Goal: Information Seeking & Learning: Find specific fact

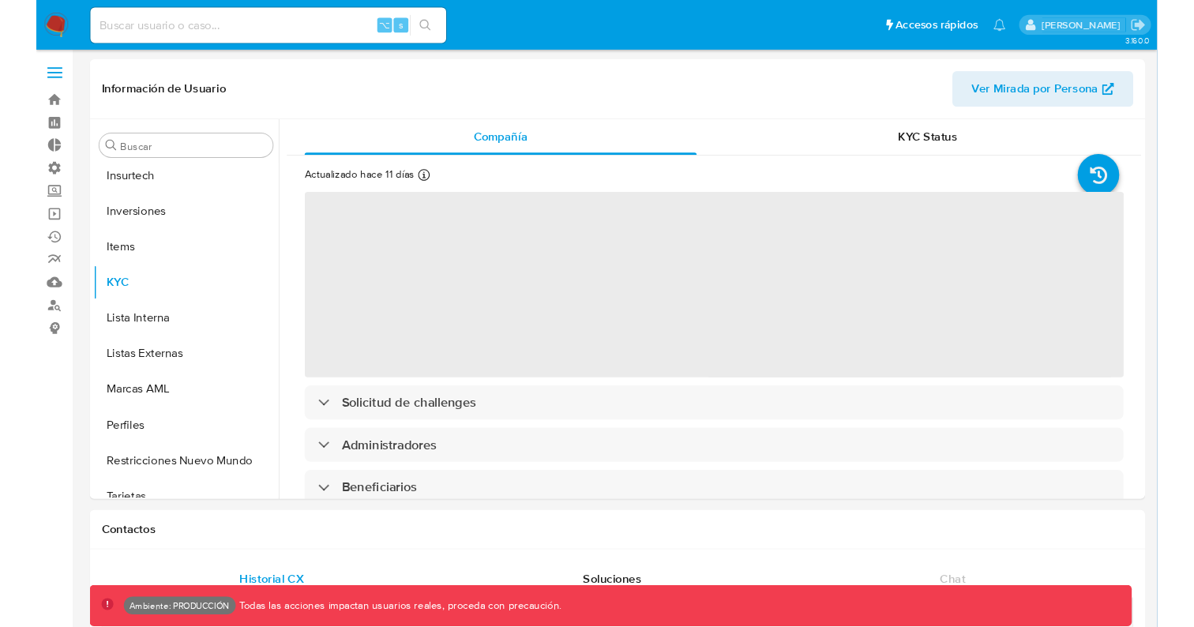
scroll to position [743, 0]
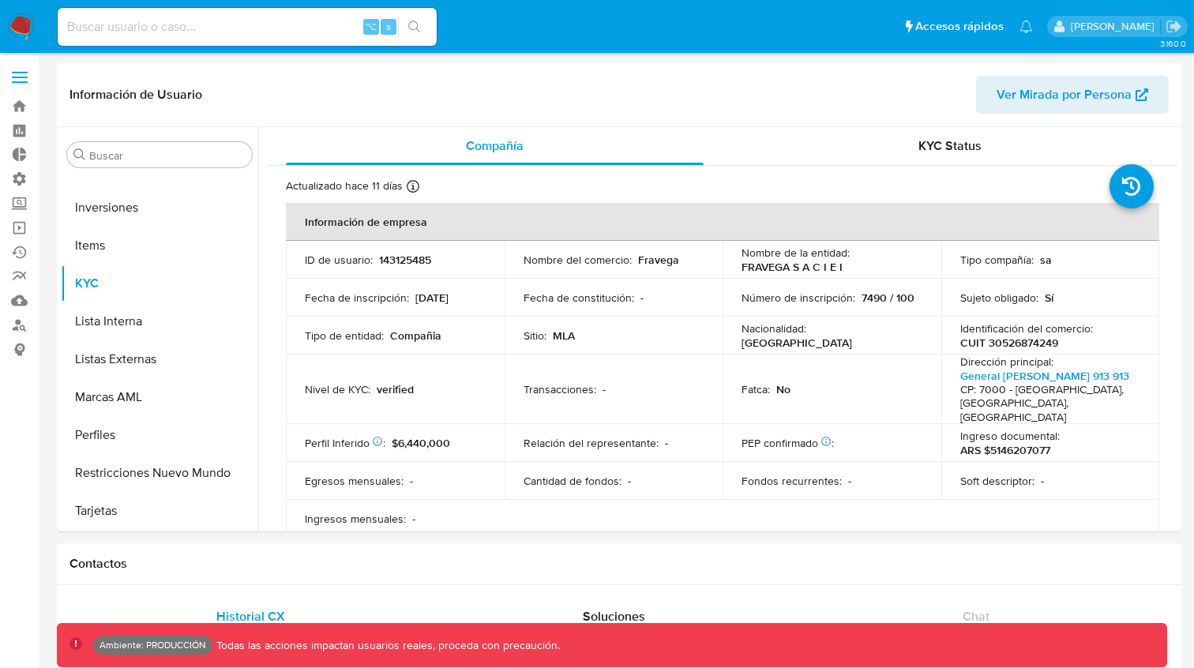
select select "10"
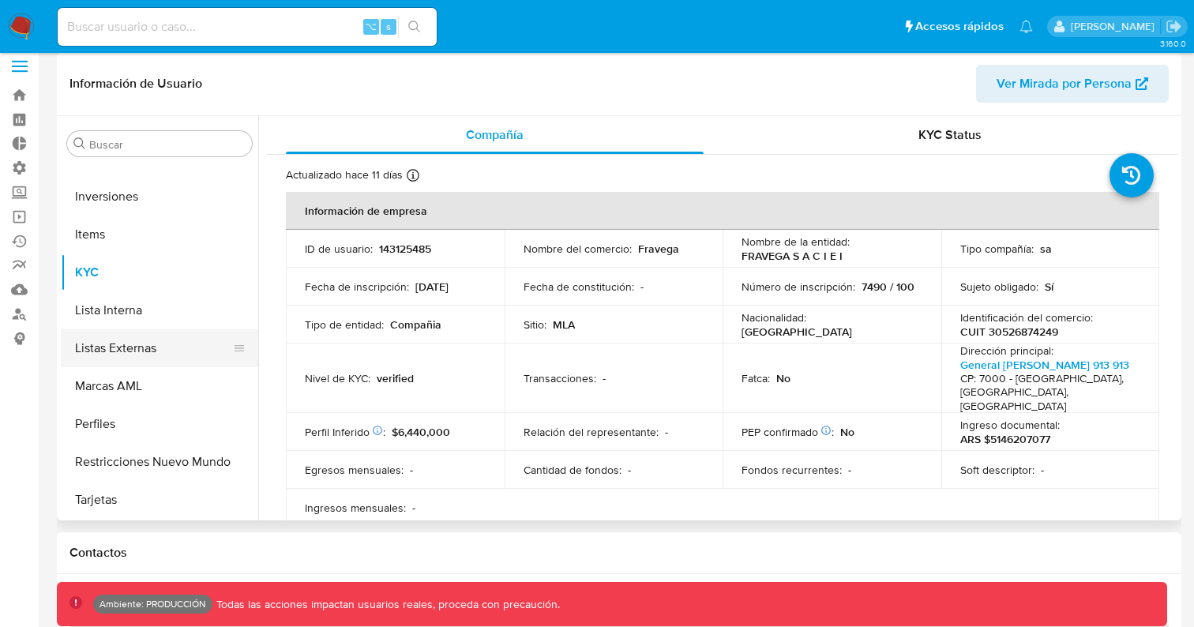
scroll to position [12, 0]
click at [88, 418] on button "Perfiles" at bounding box center [153, 423] width 185 height 38
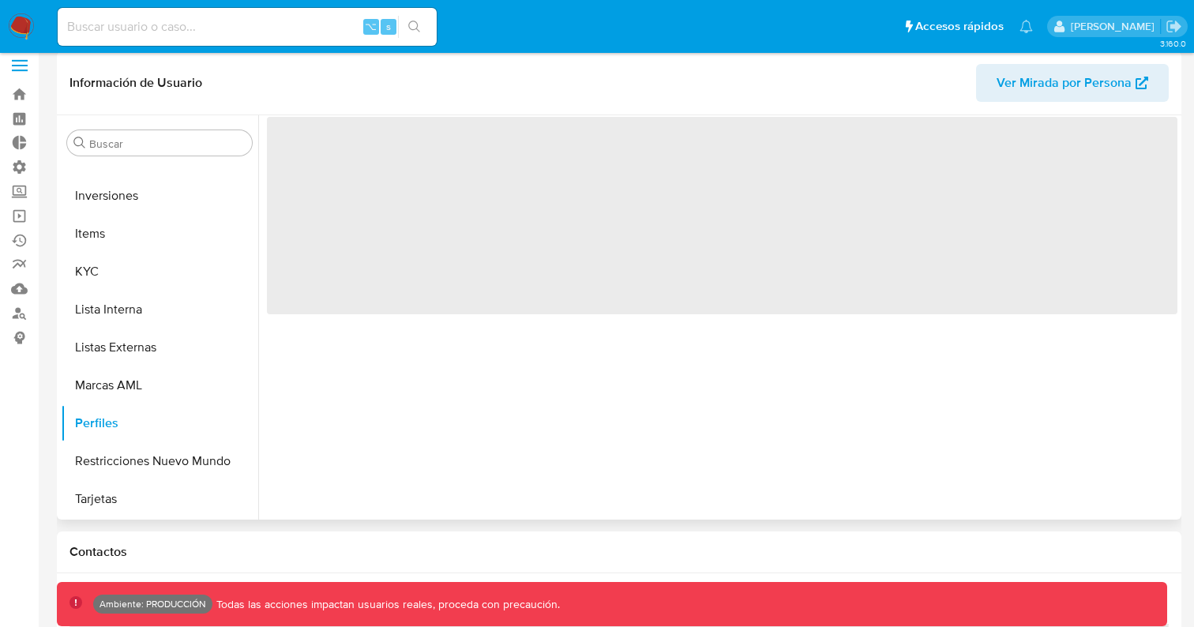
scroll to position [0, 0]
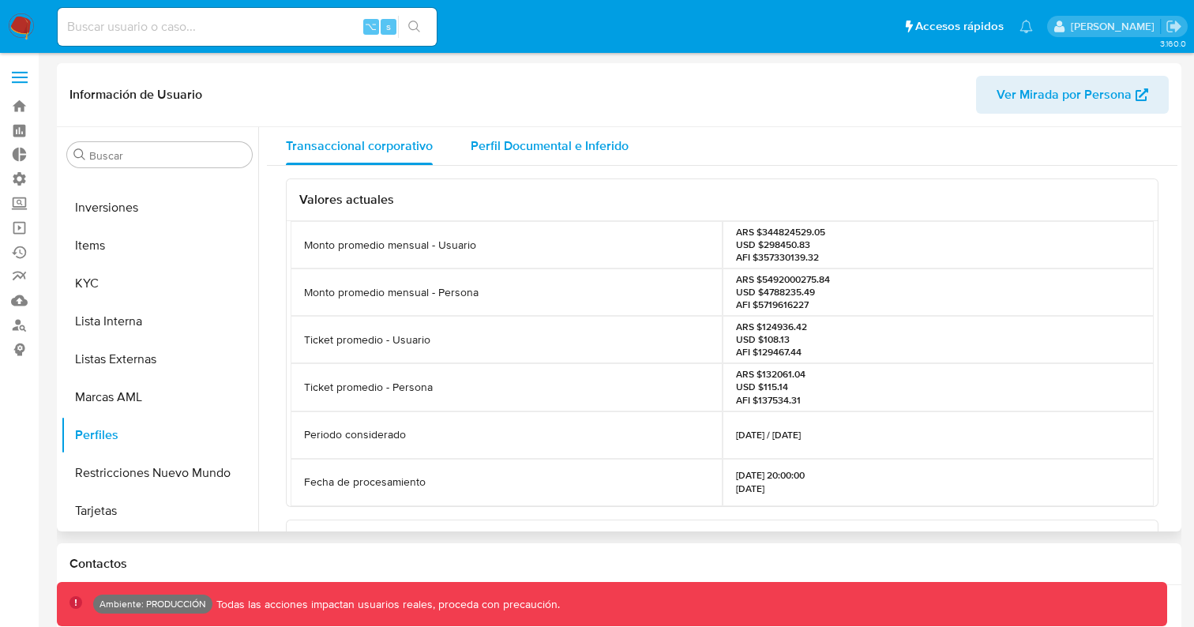
click at [567, 148] on span "Perfil Documental e Inferido" at bounding box center [550, 146] width 158 height 18
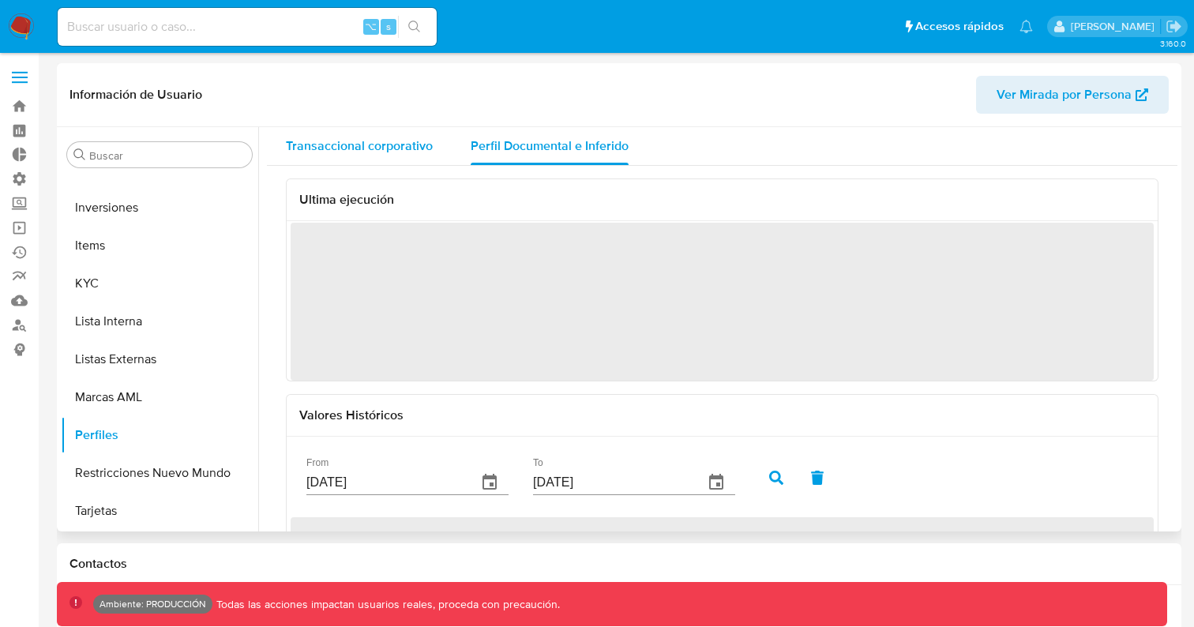
click at [391, 143] on span "Transaccional corporativo" at bounding box center [359, 146] width 147 height 18
click at [516, 143] on span "Perfil Documental e Inferido" at bounding box center [550, 146] width 158 height 18
click at [398, 142] on span "Transaccional corporativo" at bounding box center [359, 146] width 147 height 18
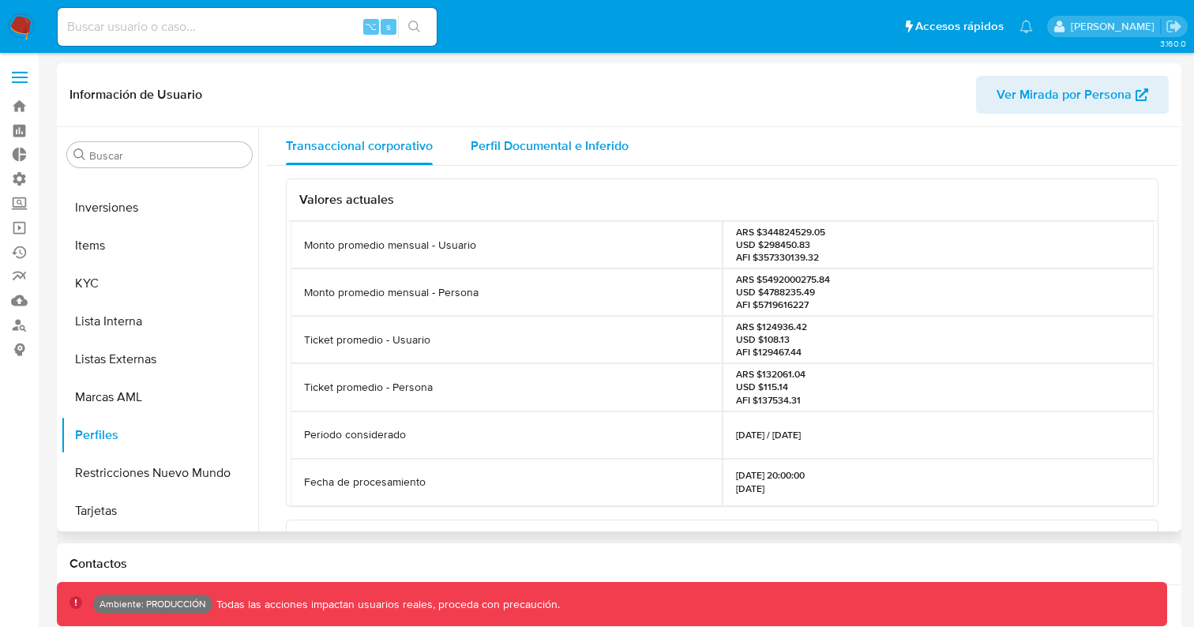
click at [546, 148] on span "Perfil Documental e Inferido" at bounding box center [550, 146] width 158 height 18
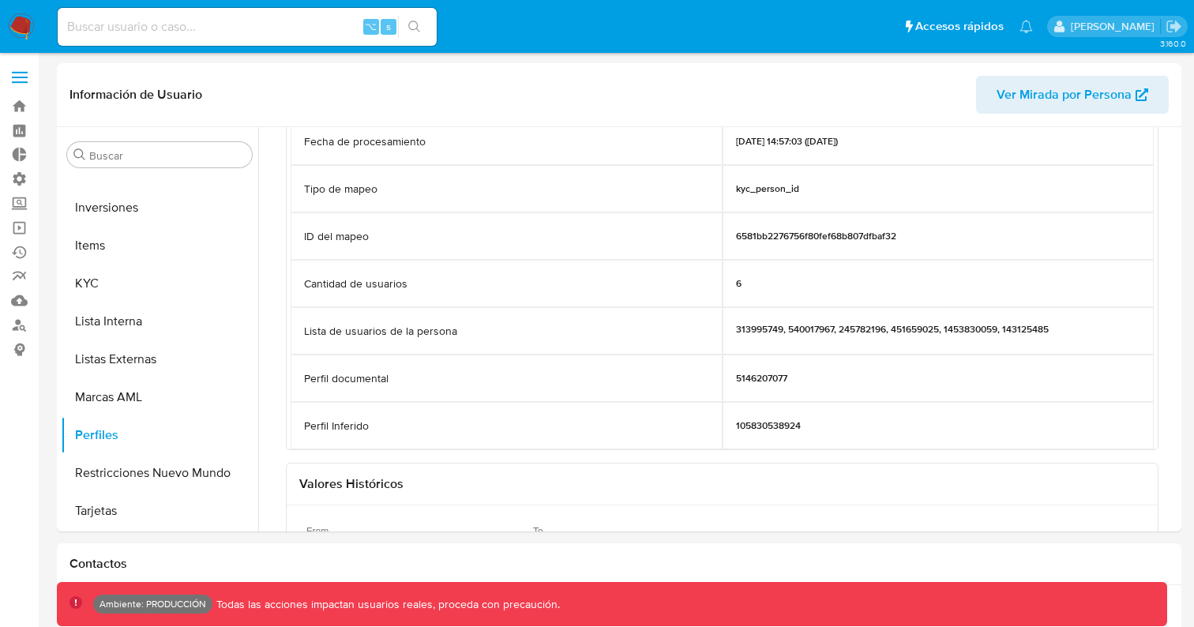
scroll to position [122, 0]
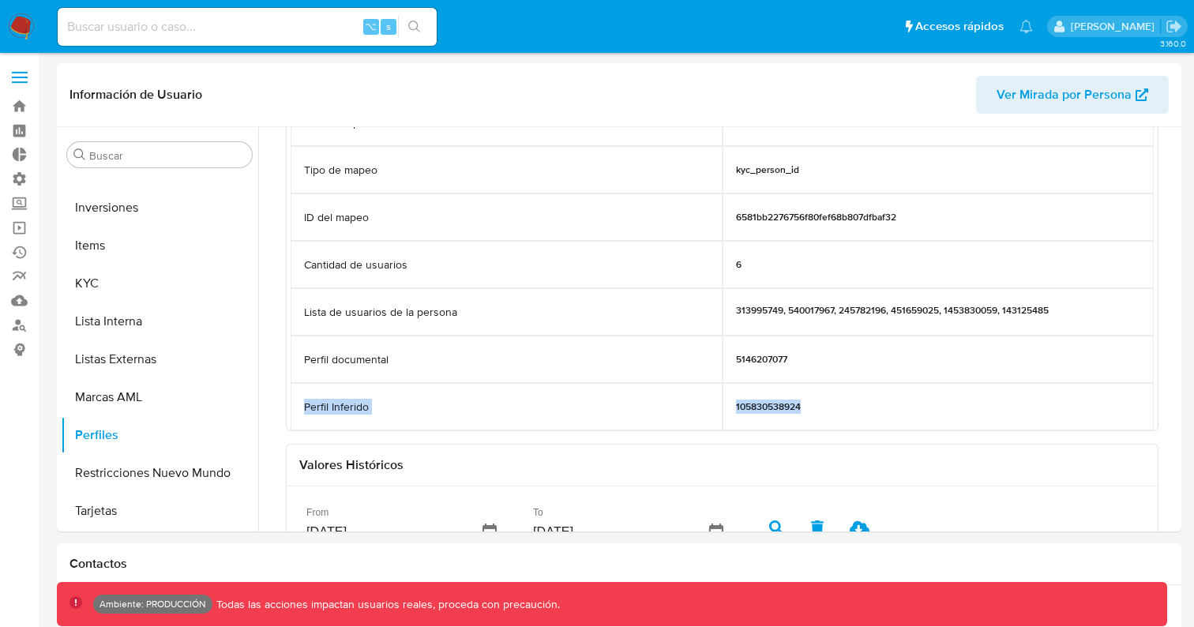
drag, startPoint x: 303, startPoint y: 404, endPoint x: 833, endPoint y: 409, distance: 529.8
click at [833, 409] on div "Perfil Inferido 105830538924" at bounding box center [722, 406] width 863 height 47
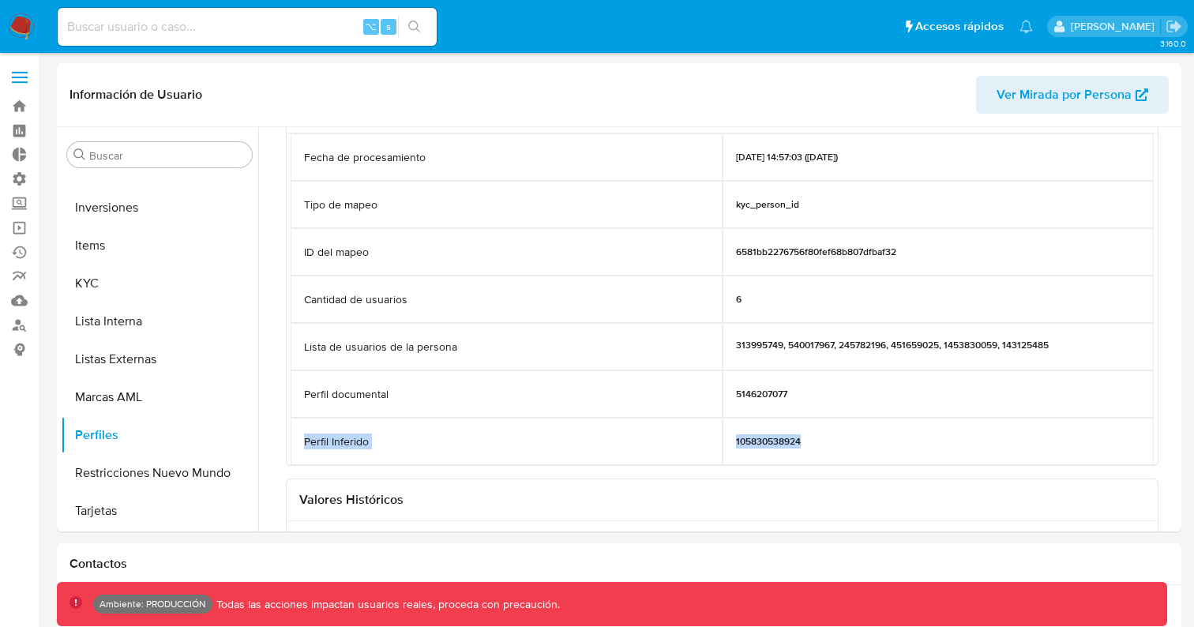
scroll to position [97, 0]
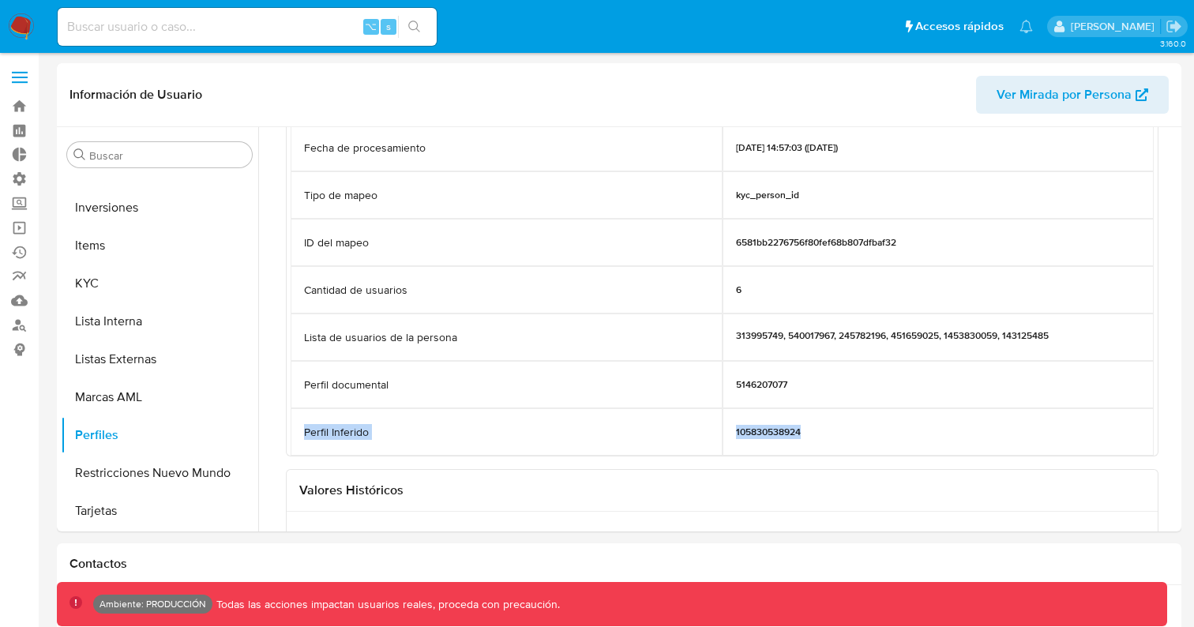
click at [313, 435] on p "Perfil Inferido" at bounding box center [336, 432] width 65 height 15
drag, startPoint x: 306, startPoint y: 433, endPoint x: 819, endPoint y: 445, distance: 513.4
click at [819, 445] on div "Perfil Inferido 105830538924" at bounding box center [722, 431] width 863 height 47
click at [317, 431] on p "Perfil Inferido" at bounding box center [336, 431] width 65 height 15
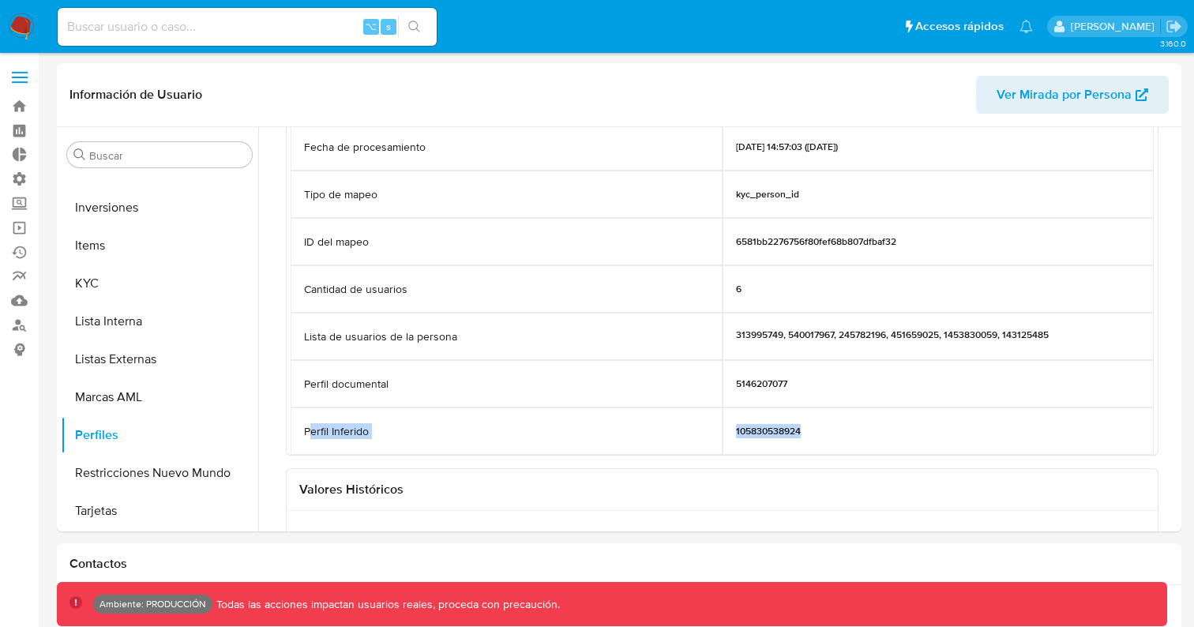
drag, startPoint x: 307, startPoint y: 431, endPoint x: 820, endPoint y: 431, distance: 513.2
click at [820, 431] on div "Perfil Inferido 105830538924" at bounding box center [722, 430] width 863 height 47
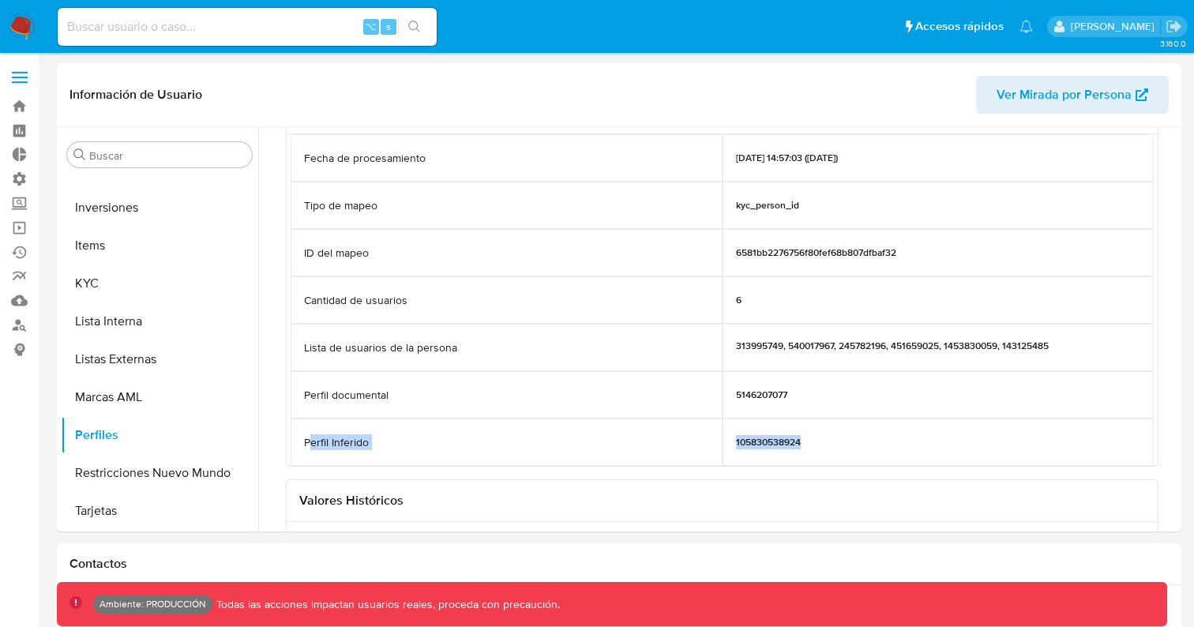
scroll to position [90, 0]
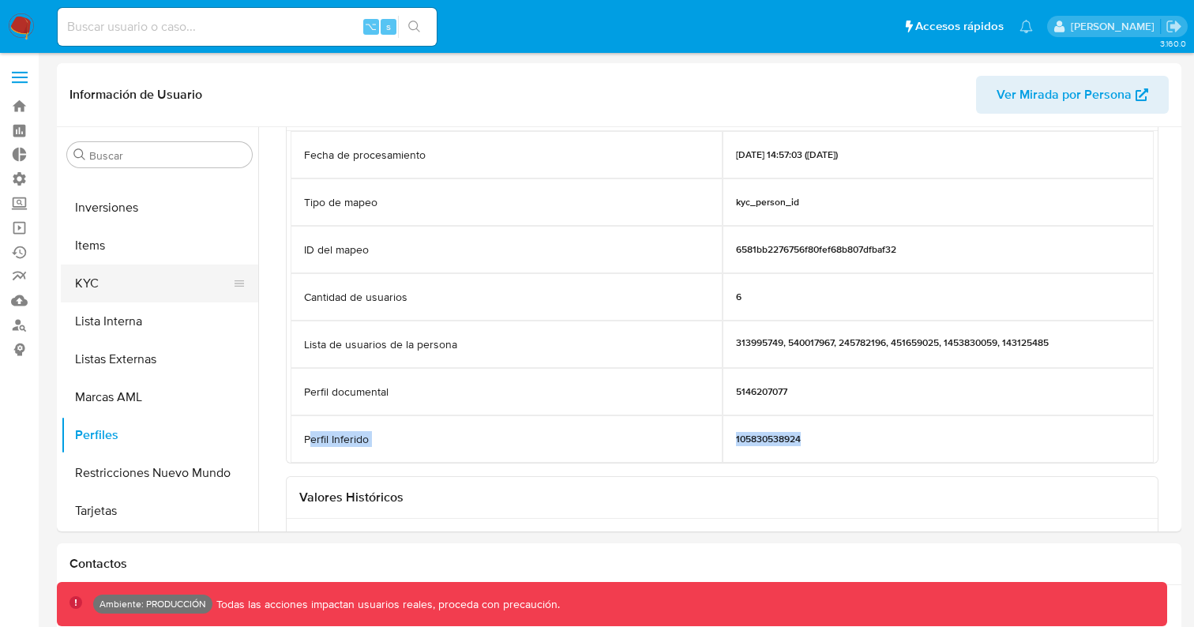
click at [111, 276] on button "KYC" at bounding box center [153, 284] width 185 height 38
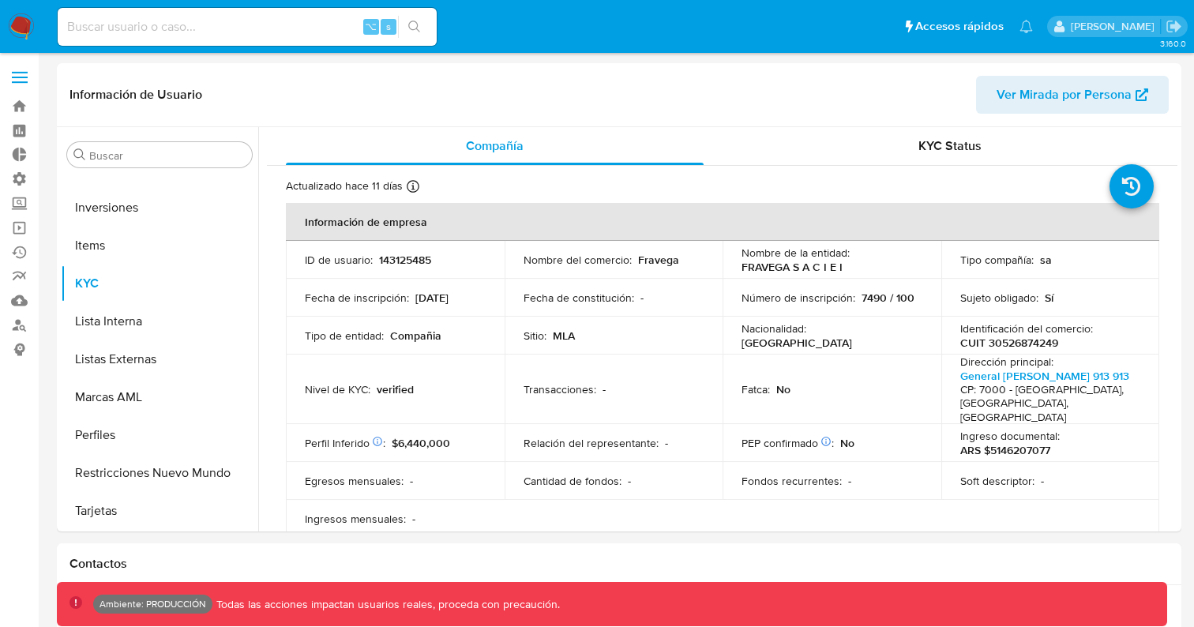
scroll to position [11, 0]
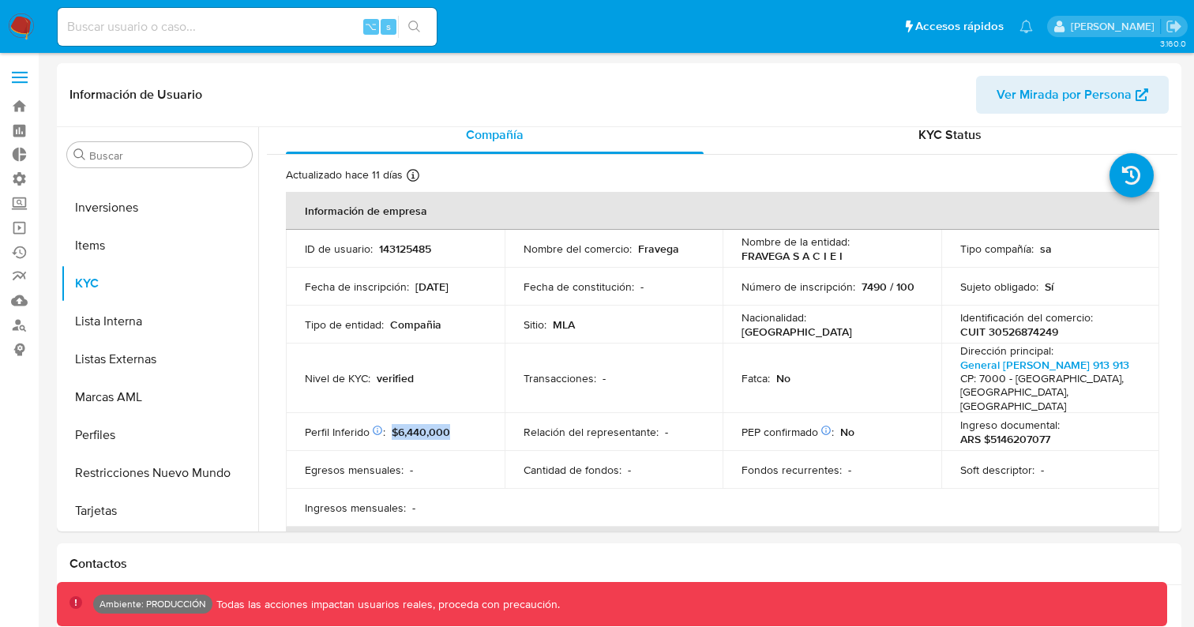
drag, startPoint x: 454, startPoint y: 420, endPoint x: 390, endPoint y: 420, distance: 64.0
click at [390, 425] on div "Perfil Inferido Éste campo indica la información de Nivel Socioeconómico del us…" at bounding box center [395, 432] width 181 height 14
click at [120, 437] on button "Perfiles" at bounding box center [153, 435] width 185 height 38
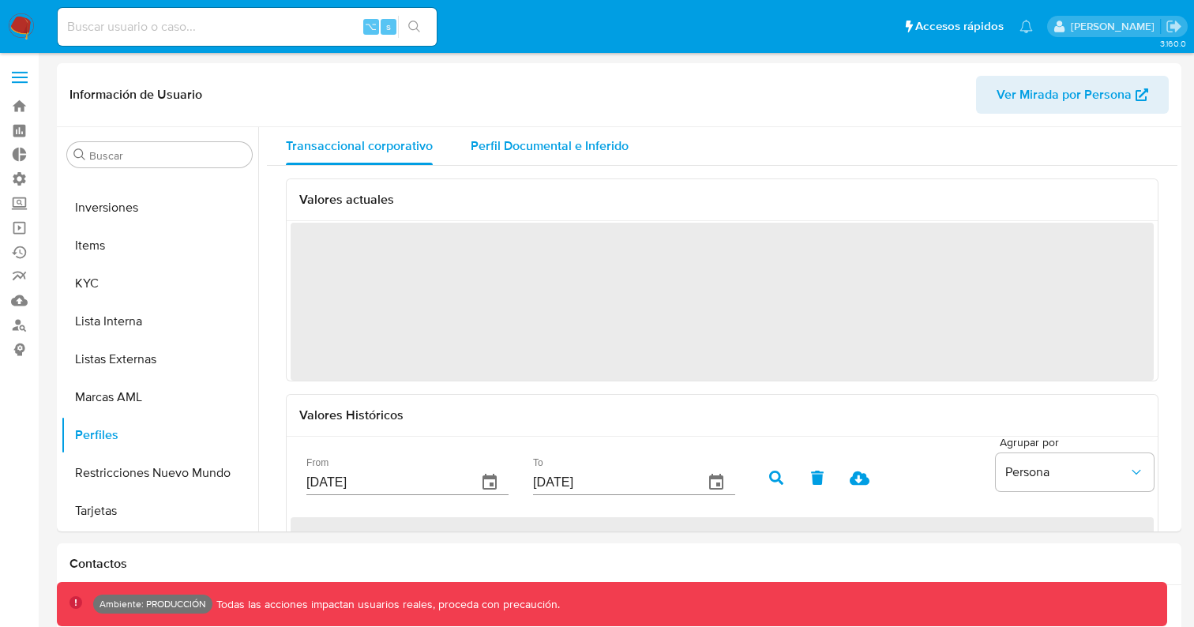
click at [520, 133] on div "Perfil Documental e Inferido" at bounding box center [550, 146] width 158 height 38
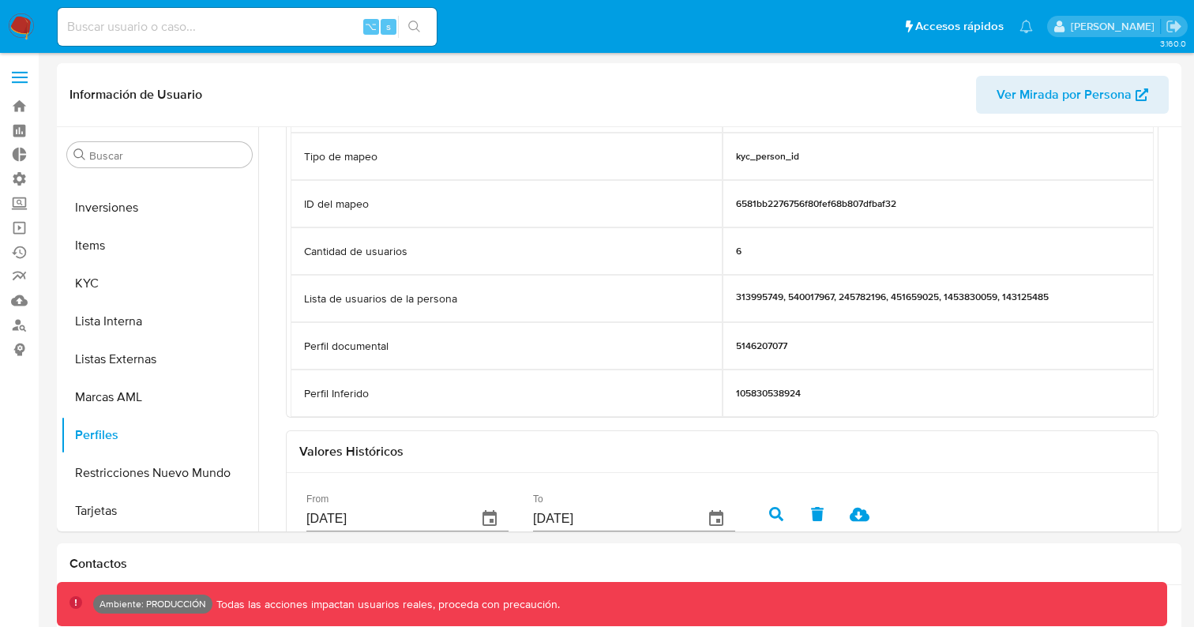
scroll to position [152, 0]
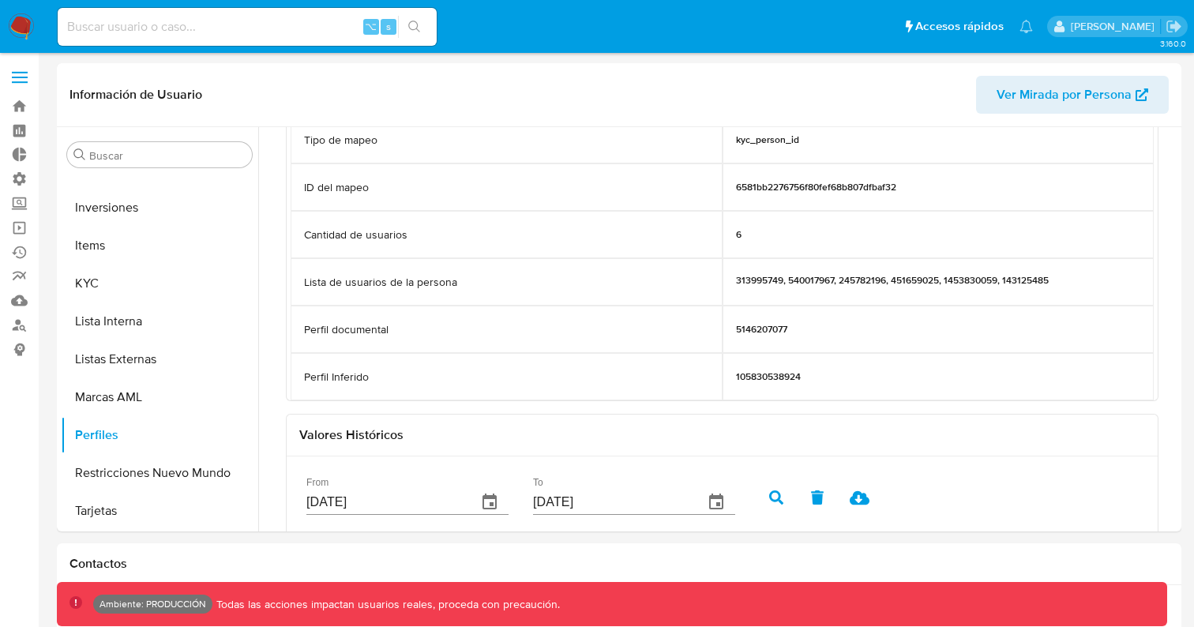
click at [769, 373] on p "105830538924" at bounding box center [768, 376] width 65 height 13
drag, startPoint x: 308, startPoint y: 376, endPoint x: 794, endPoint y: 387, distance: 485.7
click at [794, 387] on div "Perfil Inferido 105830538924" at bounding box center [722, 376] width 863 height 47
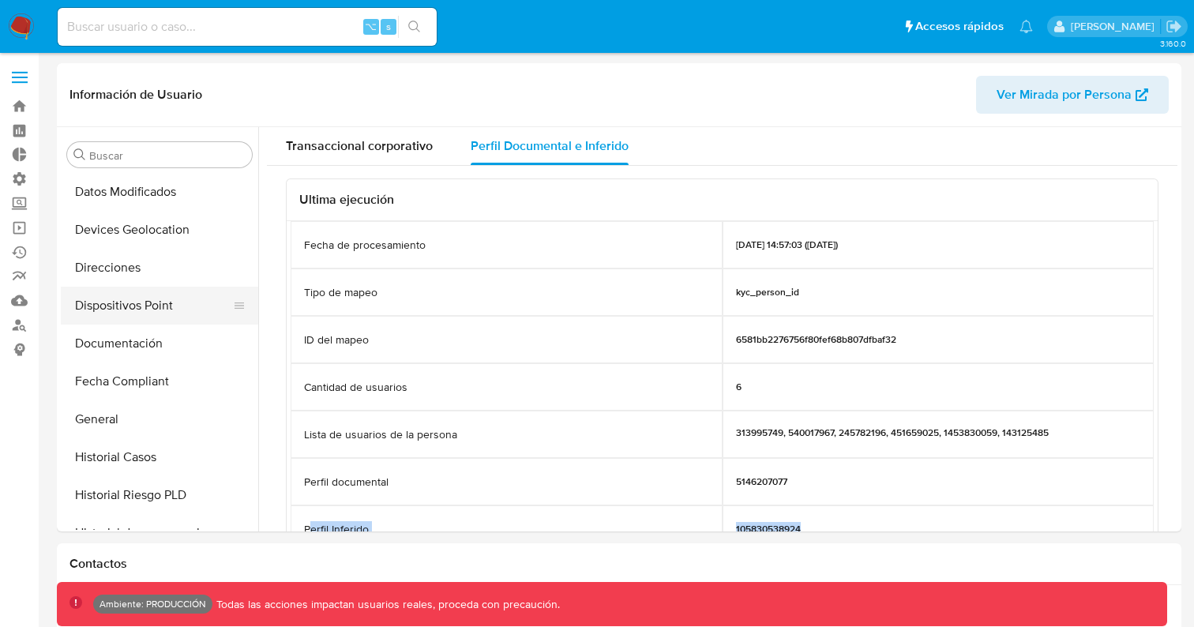
scroll to position [268, 0]
click at [99, 413] on button "General" at bounding box center [159, 418] width 197 height 38
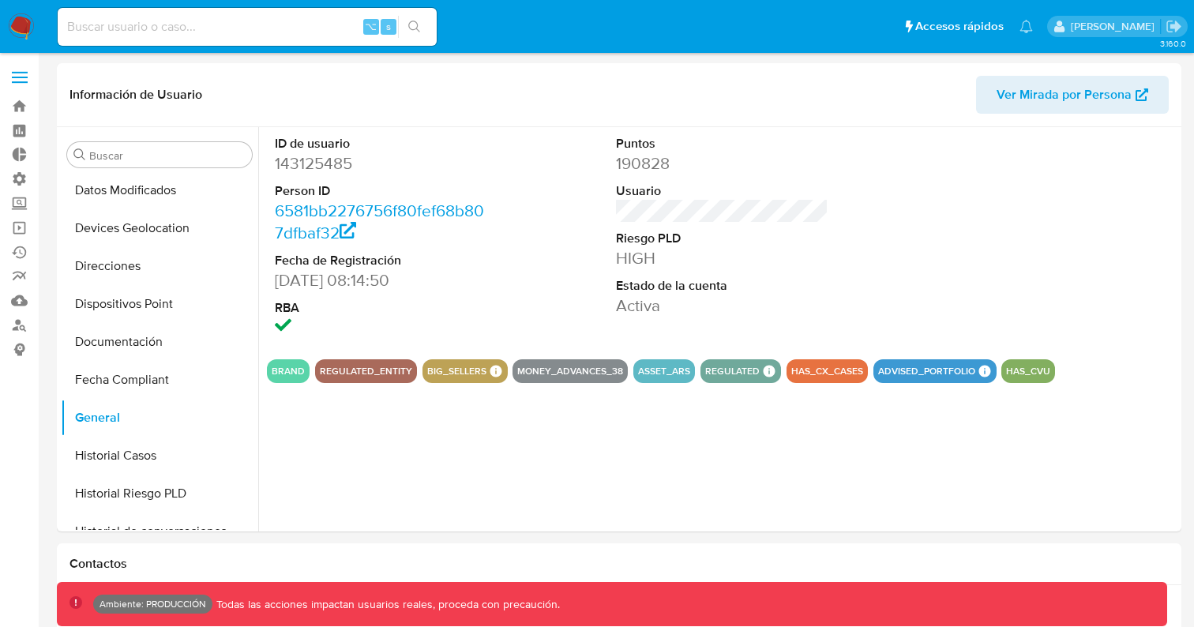
click at [313, 163] on dd "143125485" at bounding box center [381, 163] width 212 height 22
copy dd "143125485"
